Goal: Transaction & Acquisition: Obtain resource

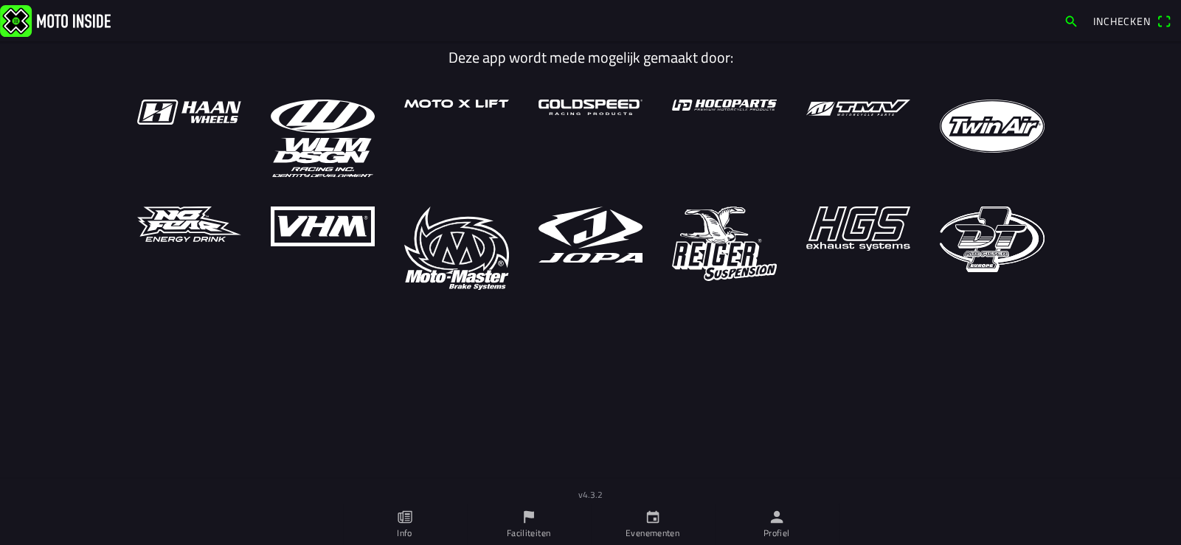
click at [782, 522] on icon "person" at bounding box center [776, 517] width 13 height 13
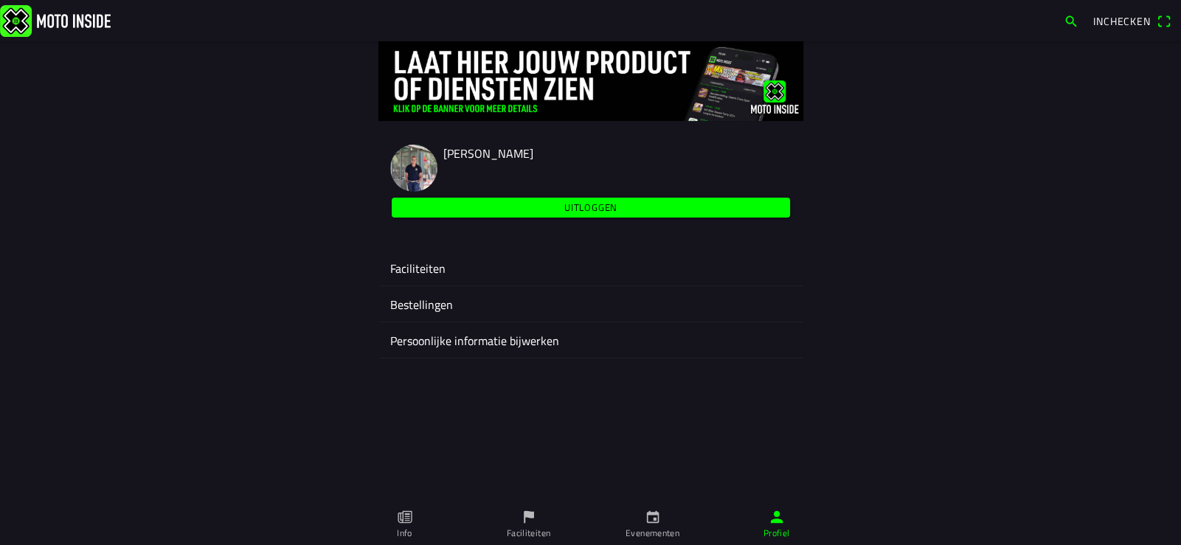
click at [420, 272] on ion-label "Faciliteiten" at bounding box center [590, 269] width 401 height 18
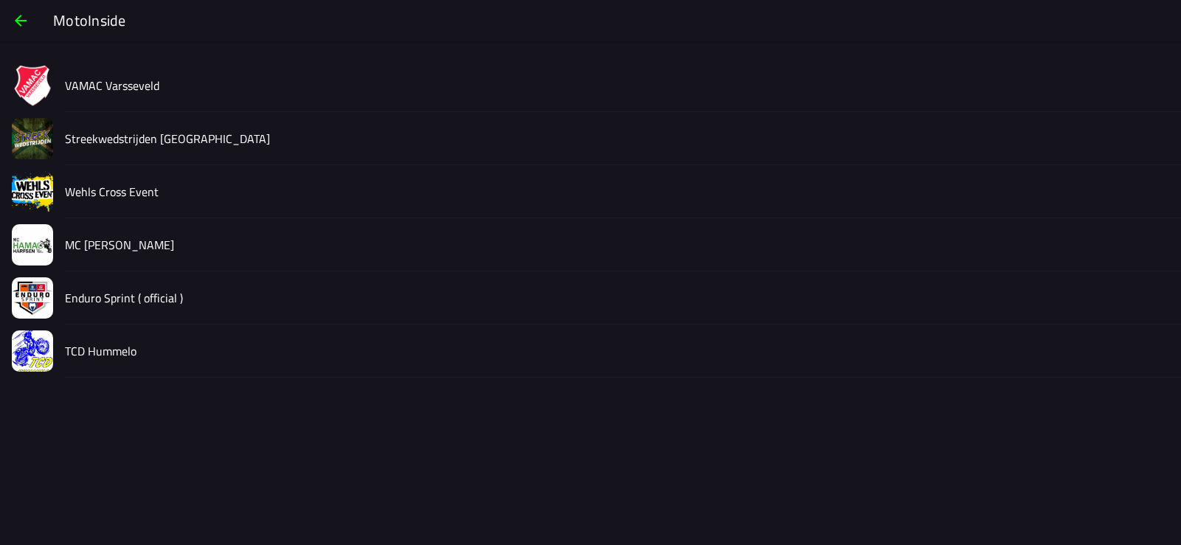
click at [0, 0] on slot "Streekwedstrijden [GEOGRAPHIC_DATA]" at bounding box center [0, 0] width 0 height 0
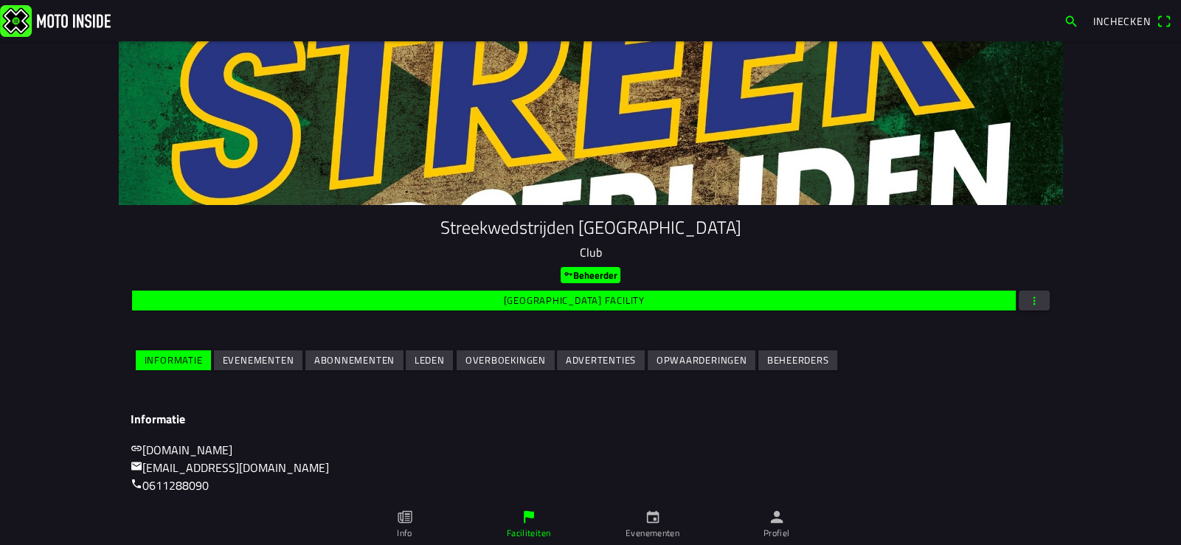
click at [0, 0] on slot "Evenementen" at bounding box center [0, 0] width 0 height 0
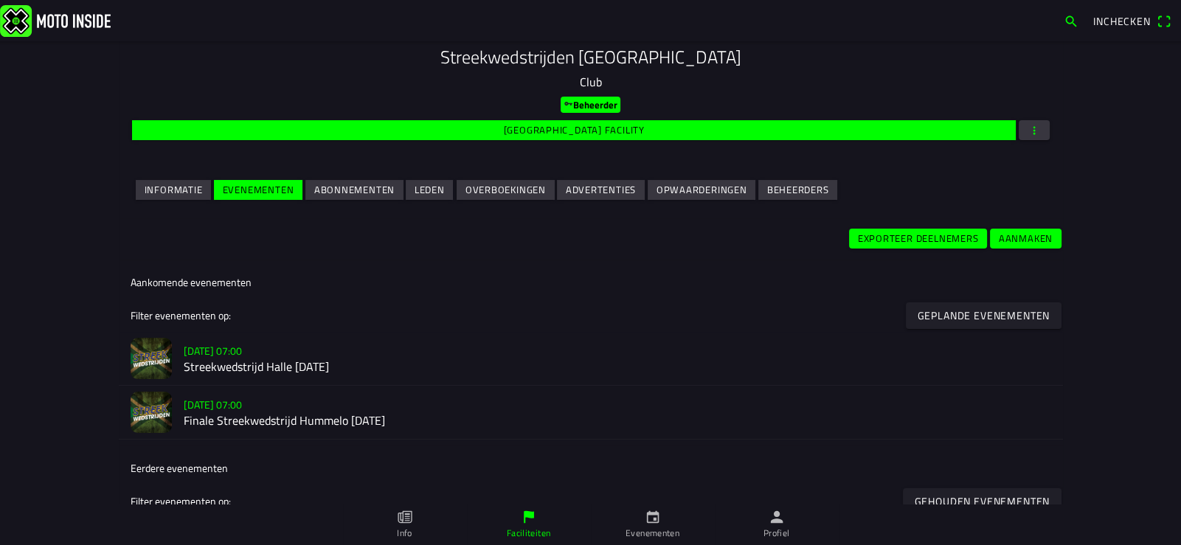
scroll to position [294, 0]
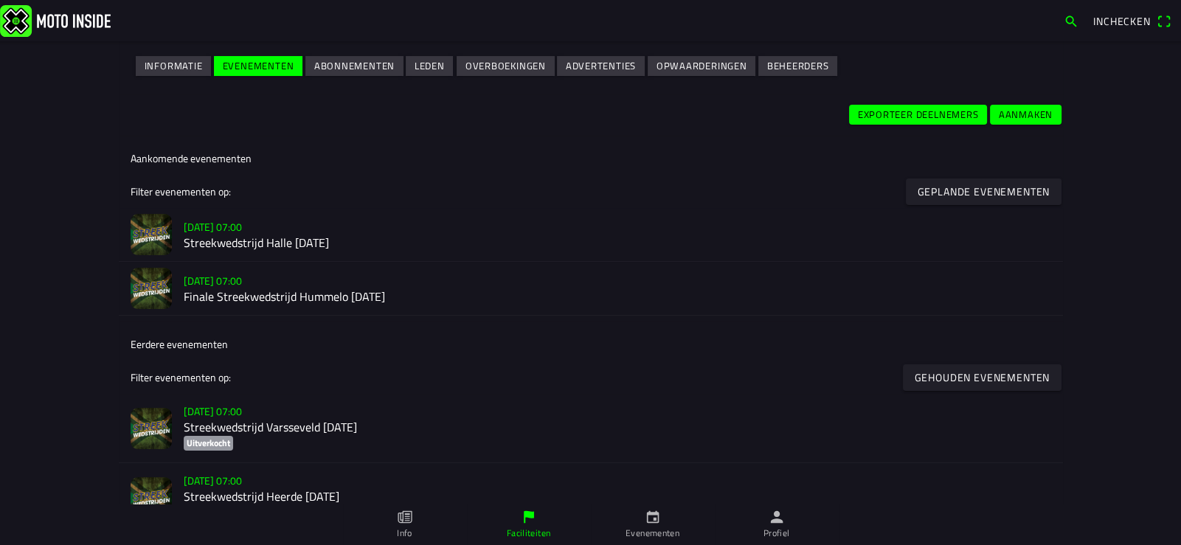
click at [269, 236] on h2 "Streekwedstrijd Halle [DATE]" at bounding box center [617, 243] width 867 height 14
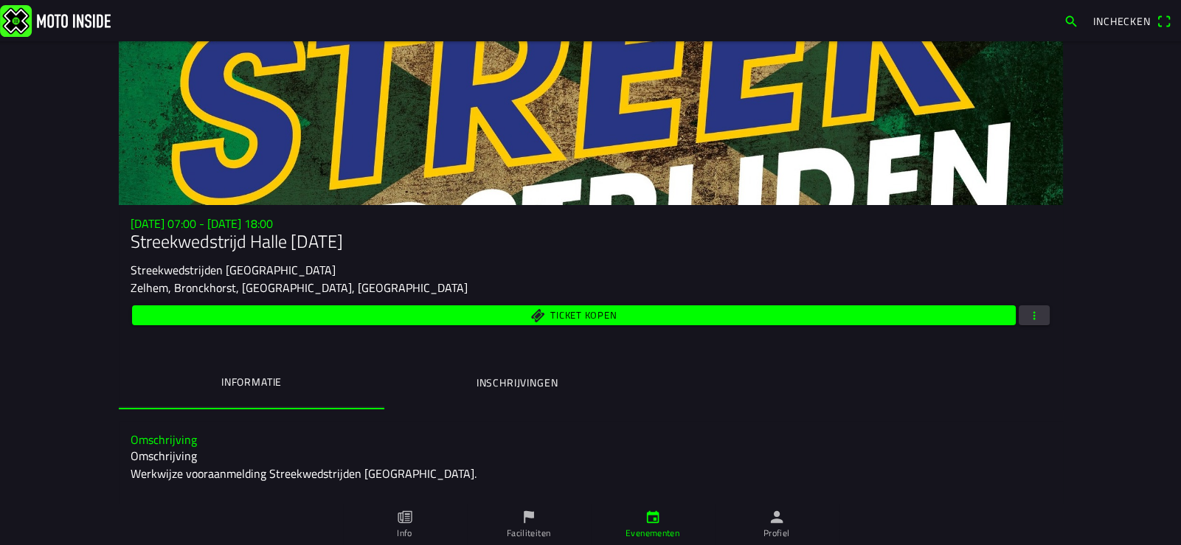
click at [1034, 315] on span "button" at bounding box center [1033, 315] width 13 height 20
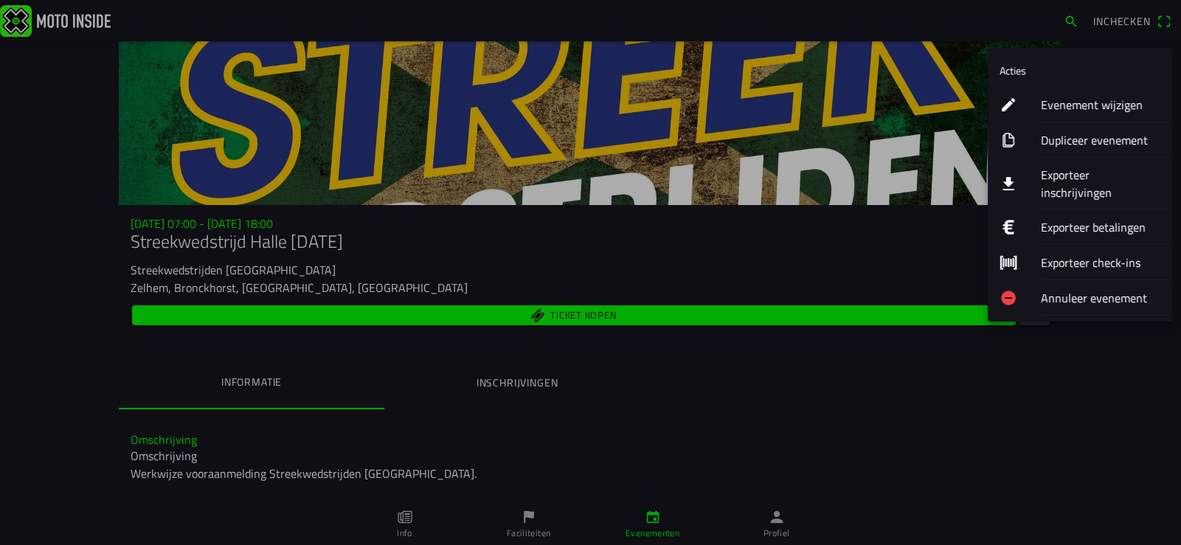
click at [1085, 170] on ion-label "Exporteer inschrijvingen" at bounding box center [1100, 183] width 119 height 35
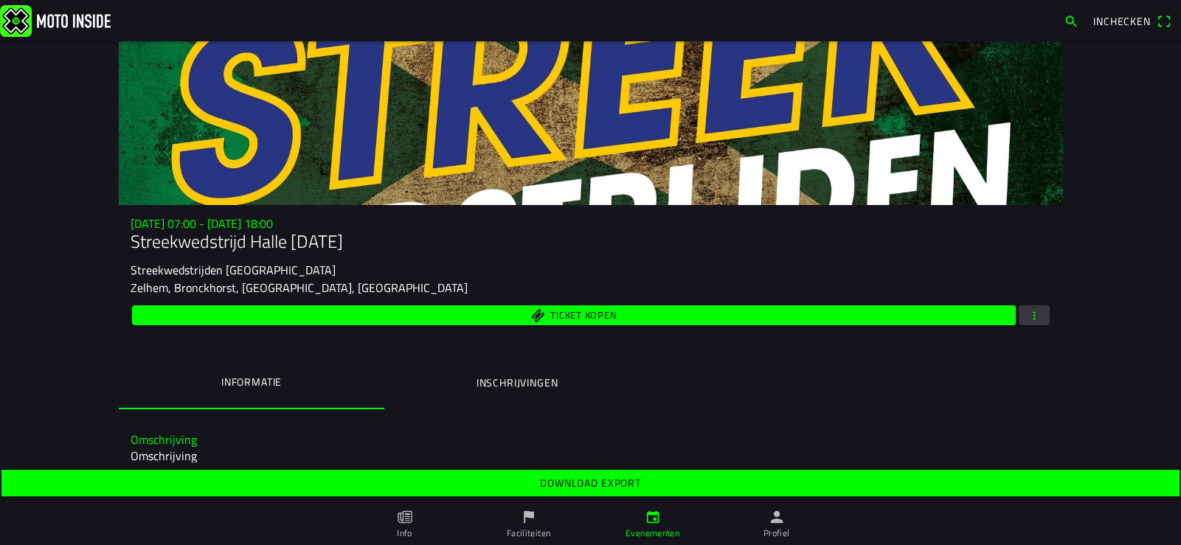
click at [0, 0] on slot "Download export" at bounding box center [0, 0] width 0 height 0
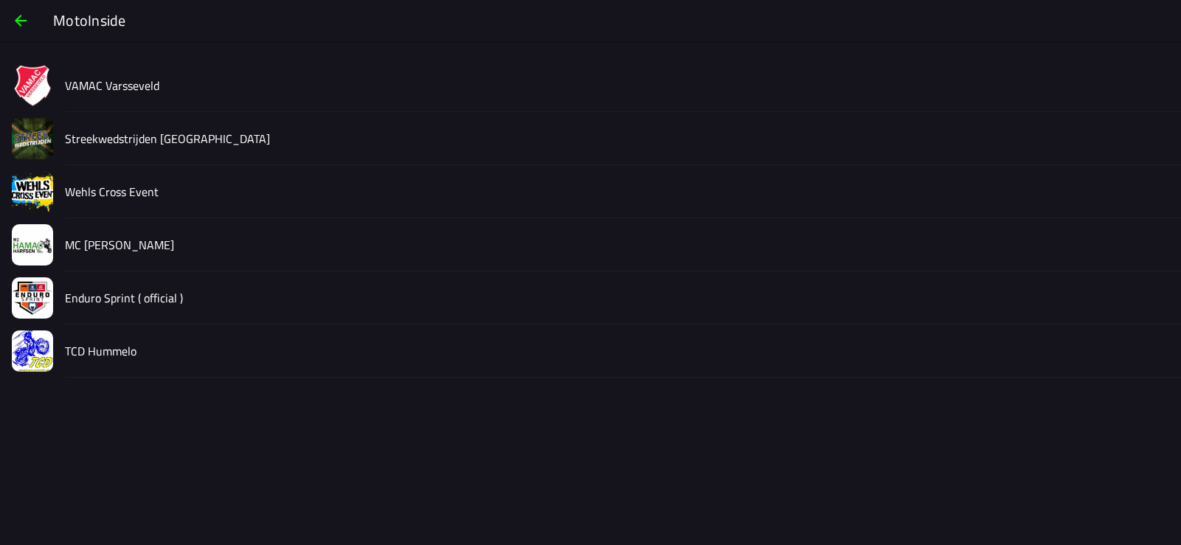
click at [0, 0] on slot "VAMAC Varsseveld" at bounding box center [0, 0] width 0 height 0
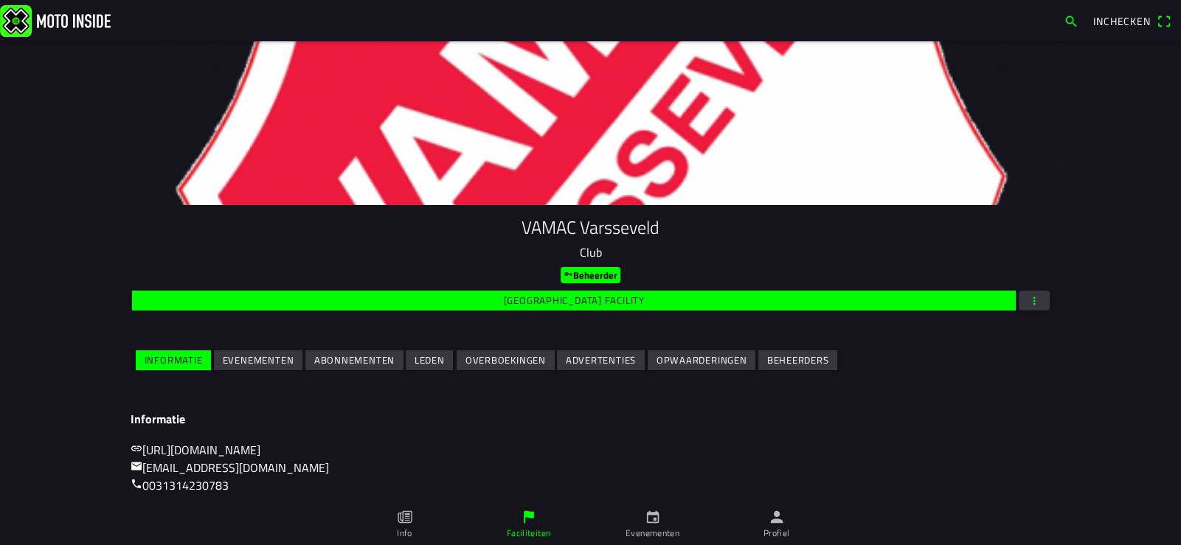
click at [0, 0] on slot "Evenementen" at bounding box center [0, 0] width 0 height 0
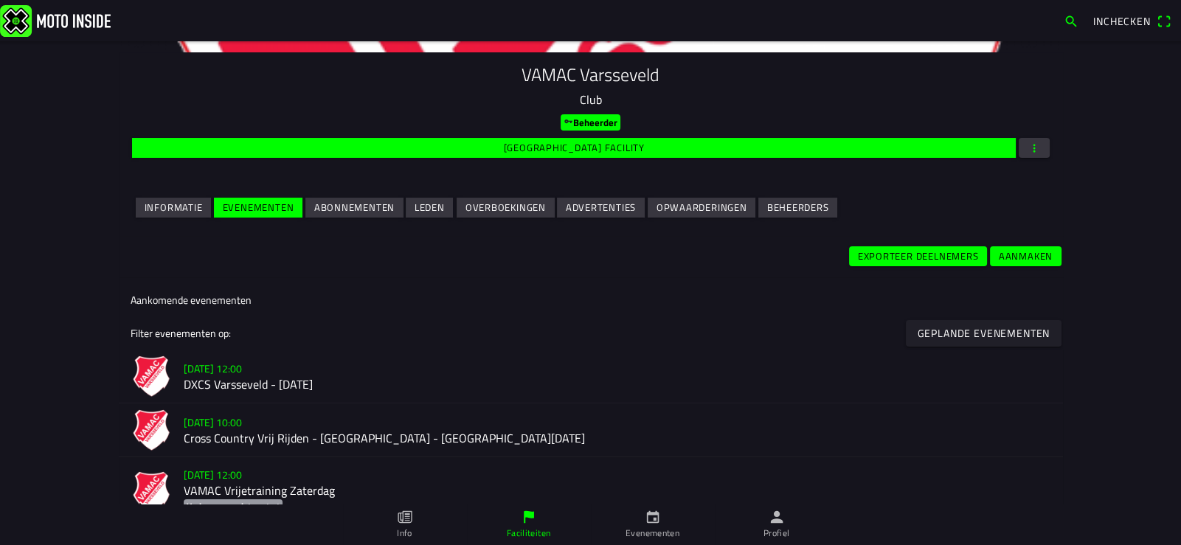
scroll to position [368, 0]
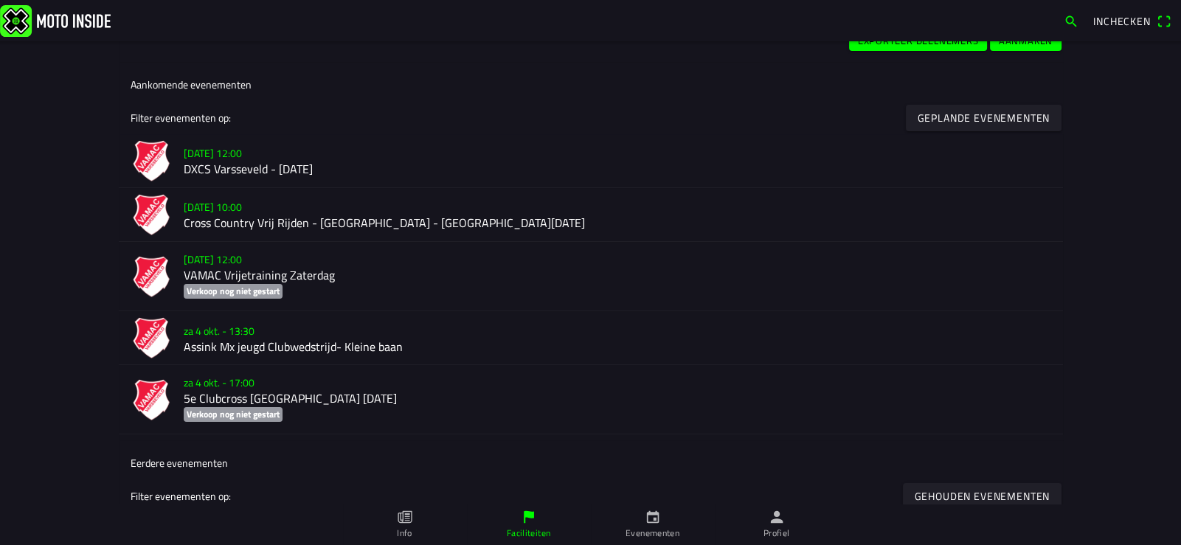
click at [329, 167] on h2 "DXCS Varsseveld - [DATE]" at bounding box center [617, 169] width 867 height 14
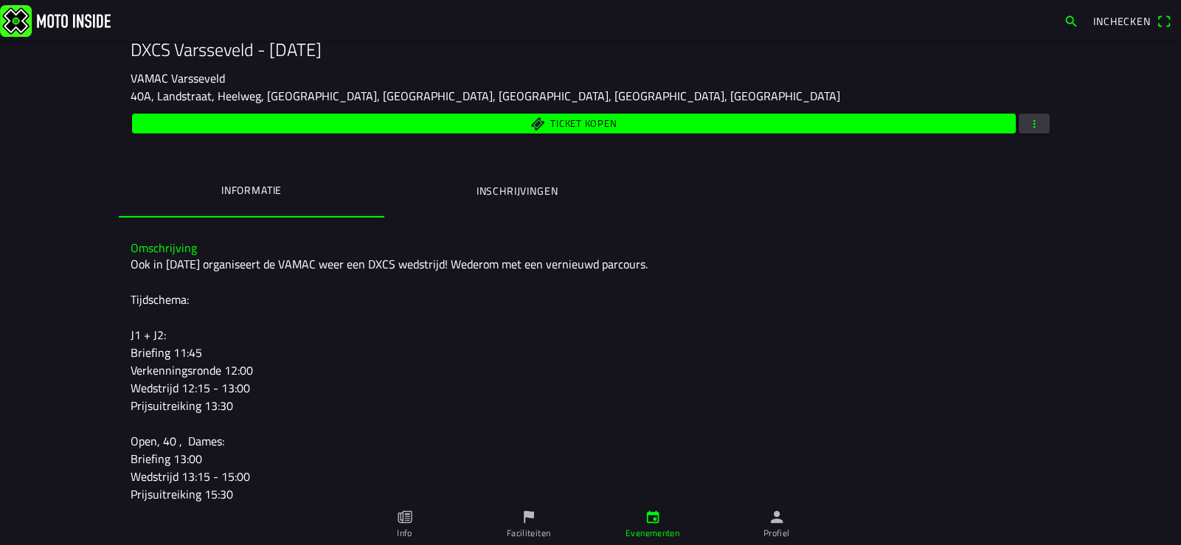
scroll to position [221, 0]
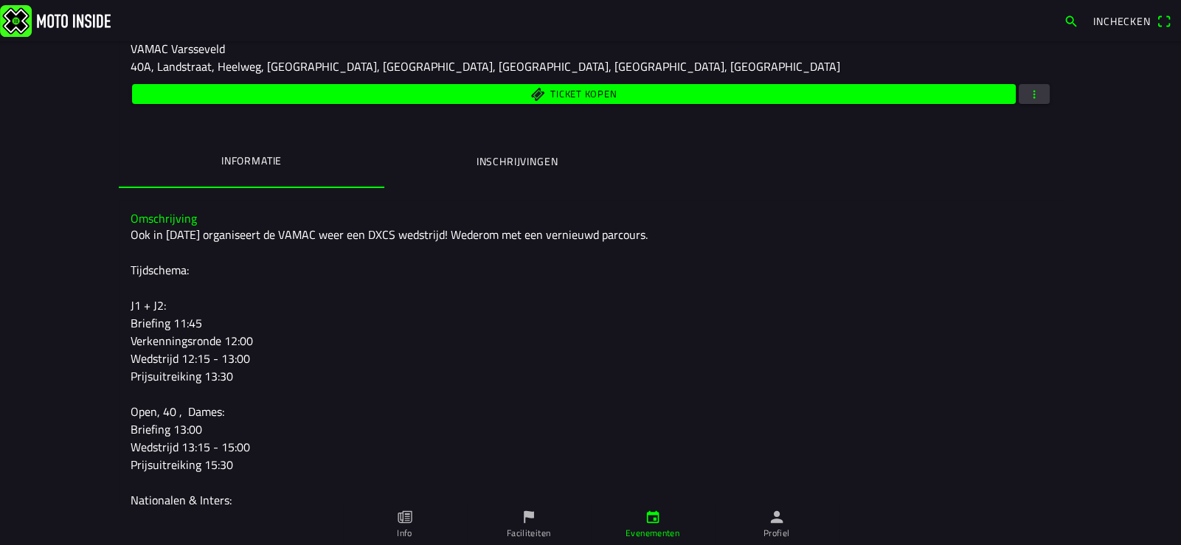
click at [1027, 94] on span "button" at bounding box center [1033, 94] width 13 height 20
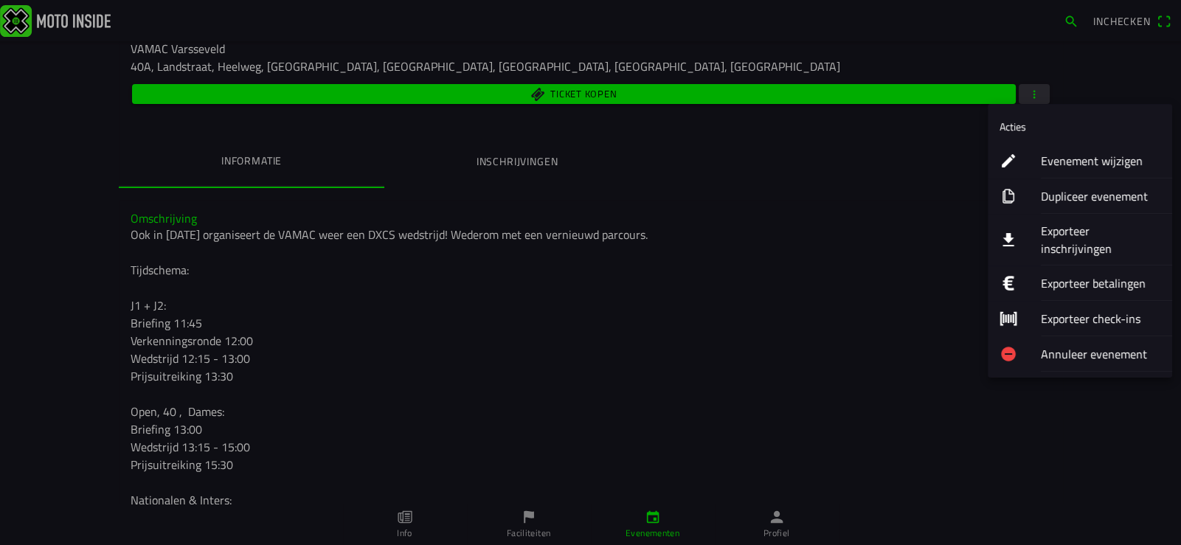
click at [1092, 229] on ion-label "Exporteer inschrijvingen" at bounding box center [1100, 239] width 119 height 35
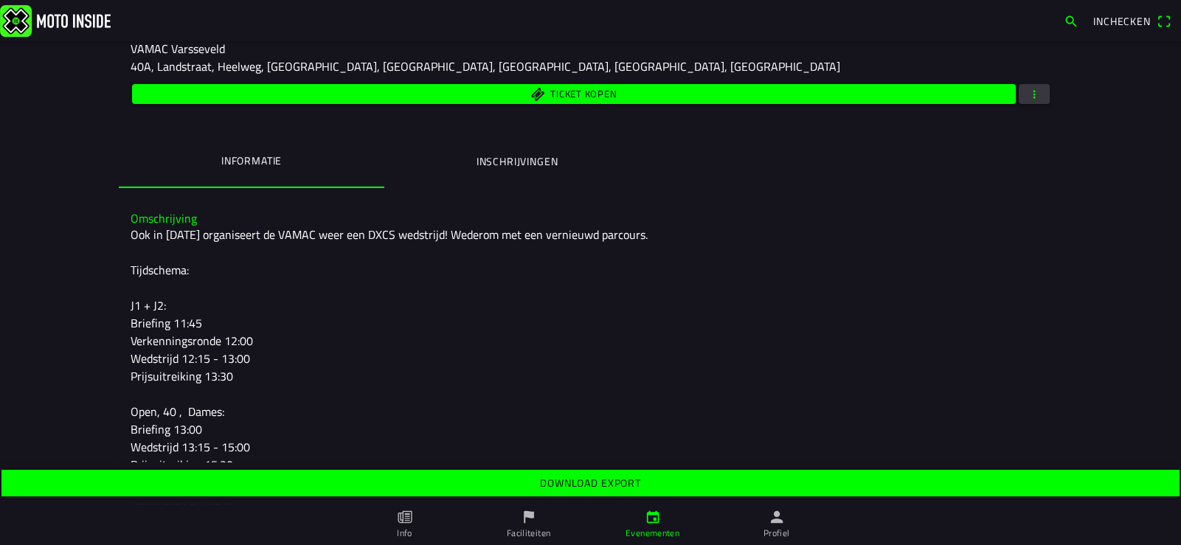
click at [0, 0] on slot "Download export" at bounding box center [0, 0] width 0 height 0
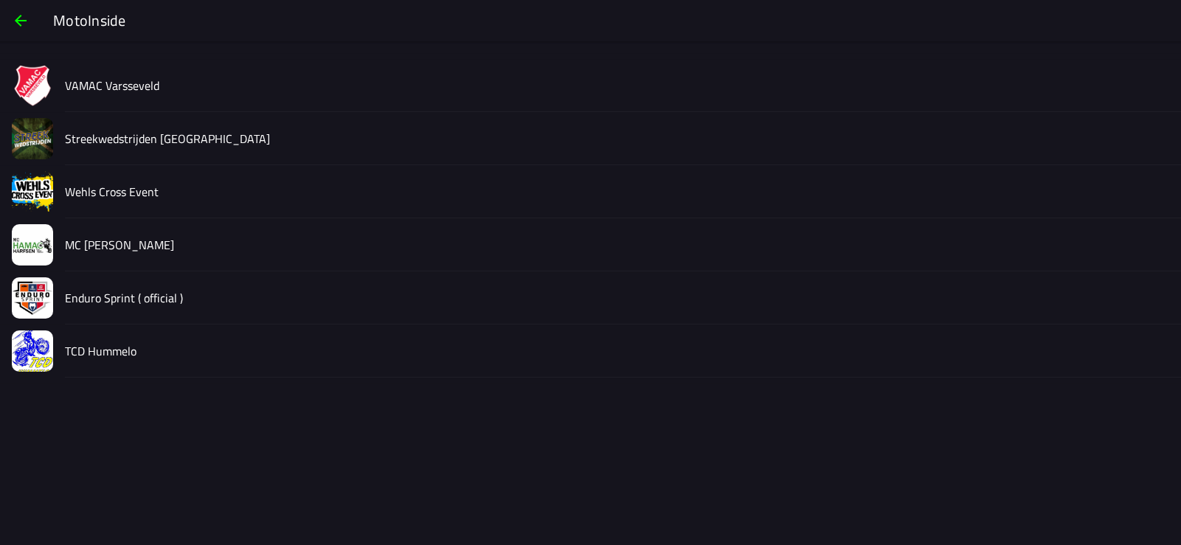
click at [0, 0] on slot "Streekwedstrijden [GEOGRAPHIC_DATA]" at bounding box center [0, 0] width 0 height 0
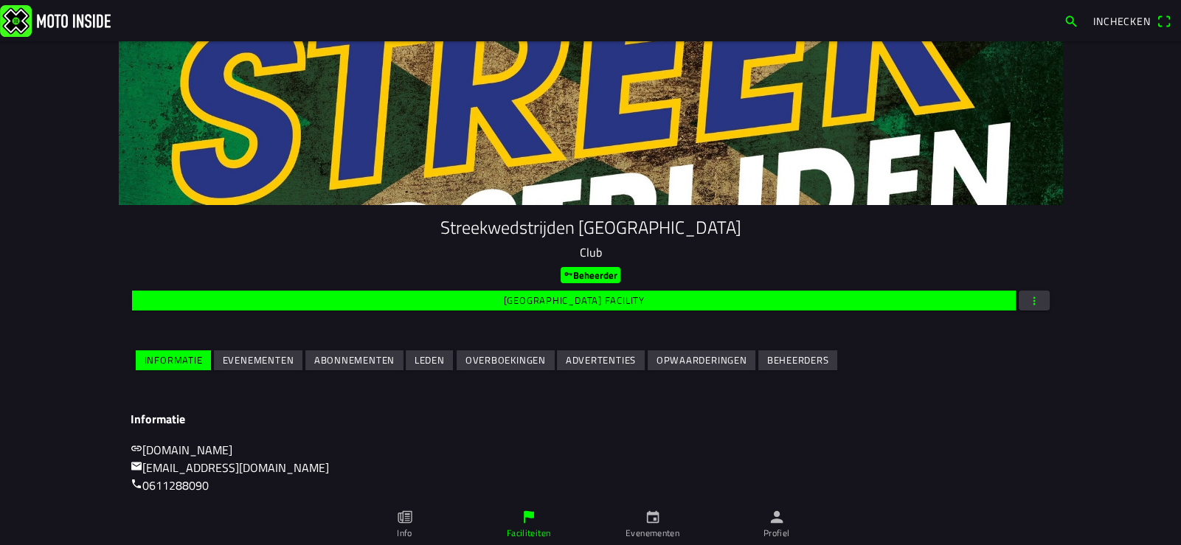
click at [0, 0] on slot "Evenementen" at bounding box center [0, 0] width 0 height 0
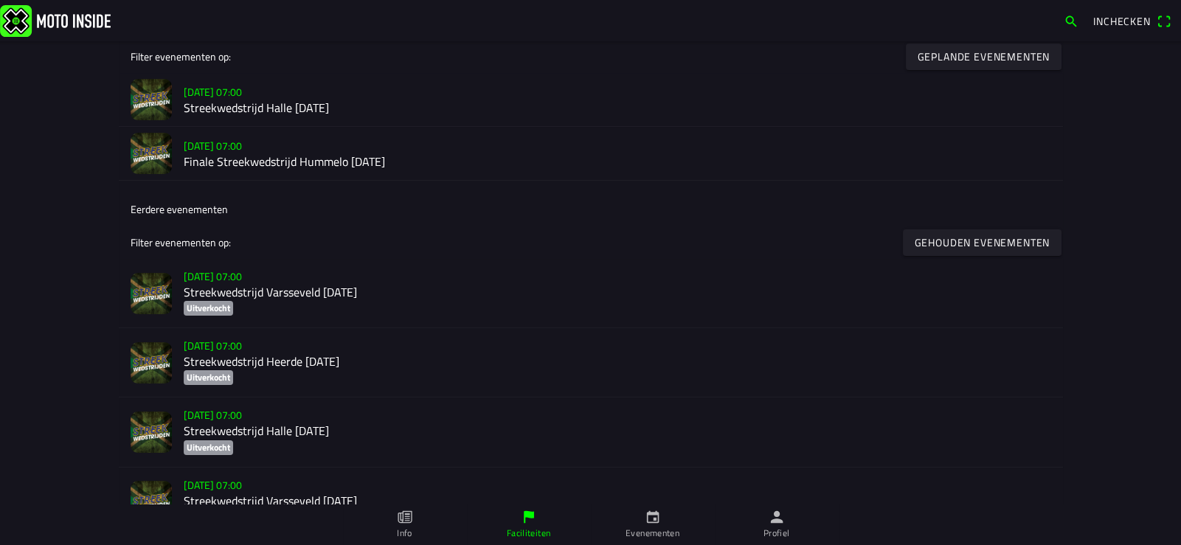
scroll to position [442, 0]
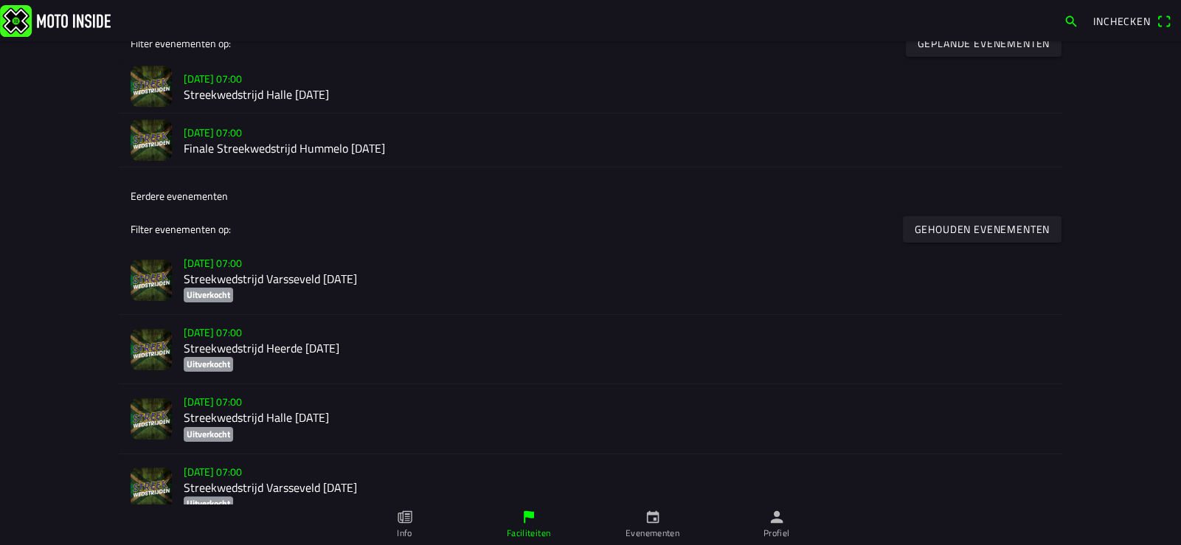
click at [311, 95] on h2 "Streekwedstrijd Halle [DATE]" at bounding box center [617, 95] width 867 height 14
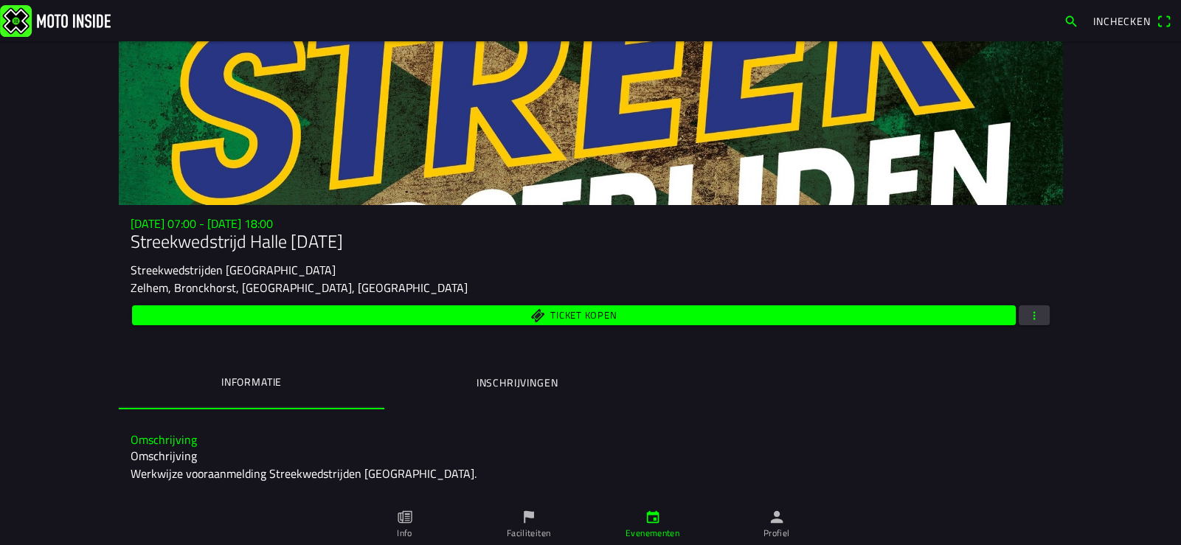
click at [1029, 313] on span "button" at bounding box center [1033, 315] width 13 height 20
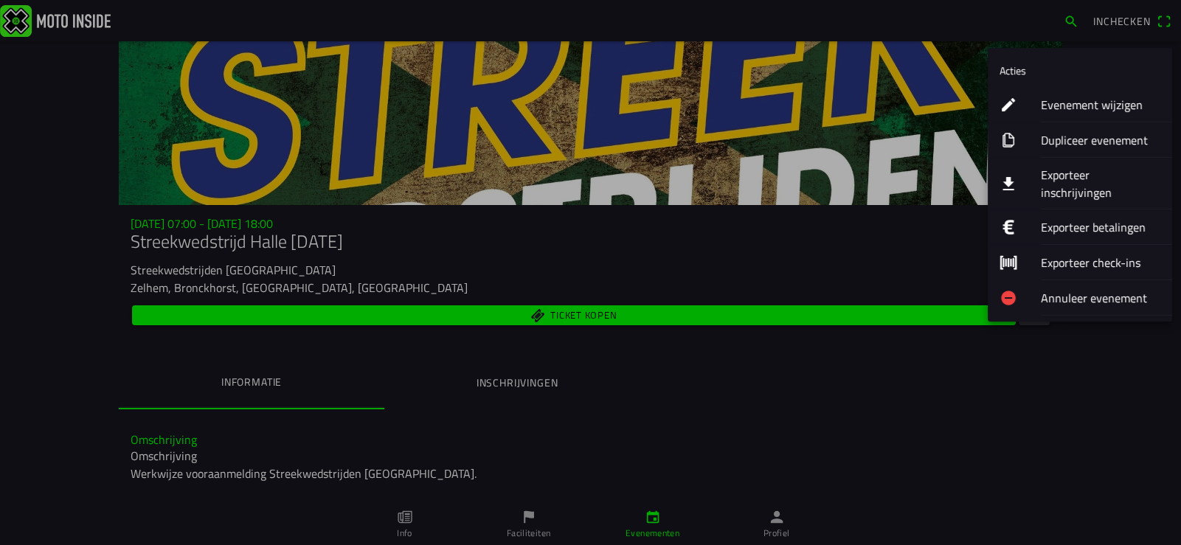
click at [1069, 168] on ion-label "Exporteer inschrijvingen" at bounding box center [1100, 183] width 119 height 35
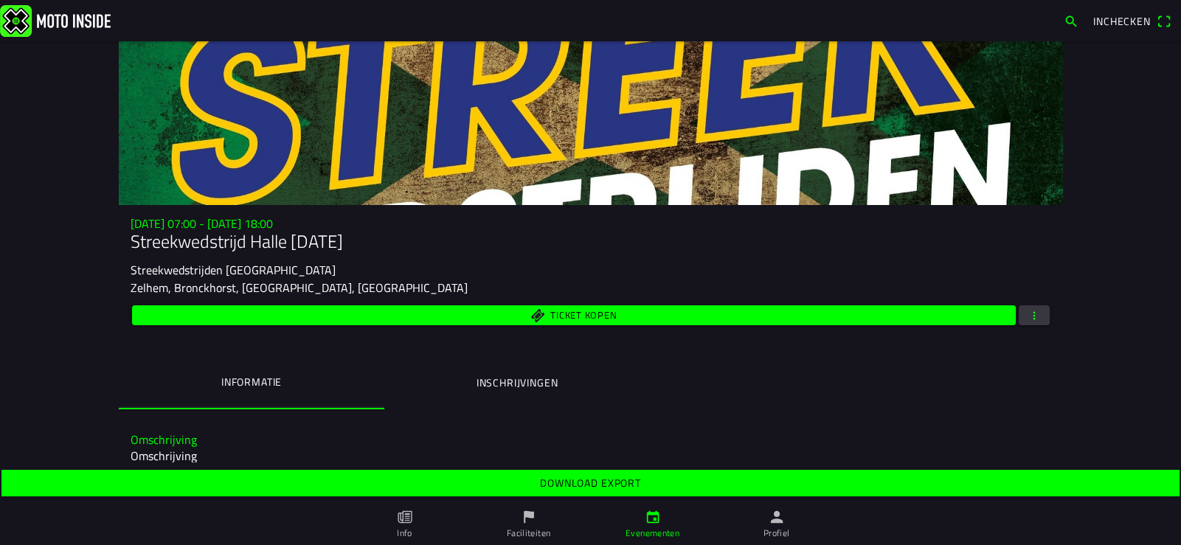
click at [0, 0] on slot "Download export" at bounding box center [0, 0] width 0 height 0
